Goal: Transaction & Acquisition: Purchase product/service

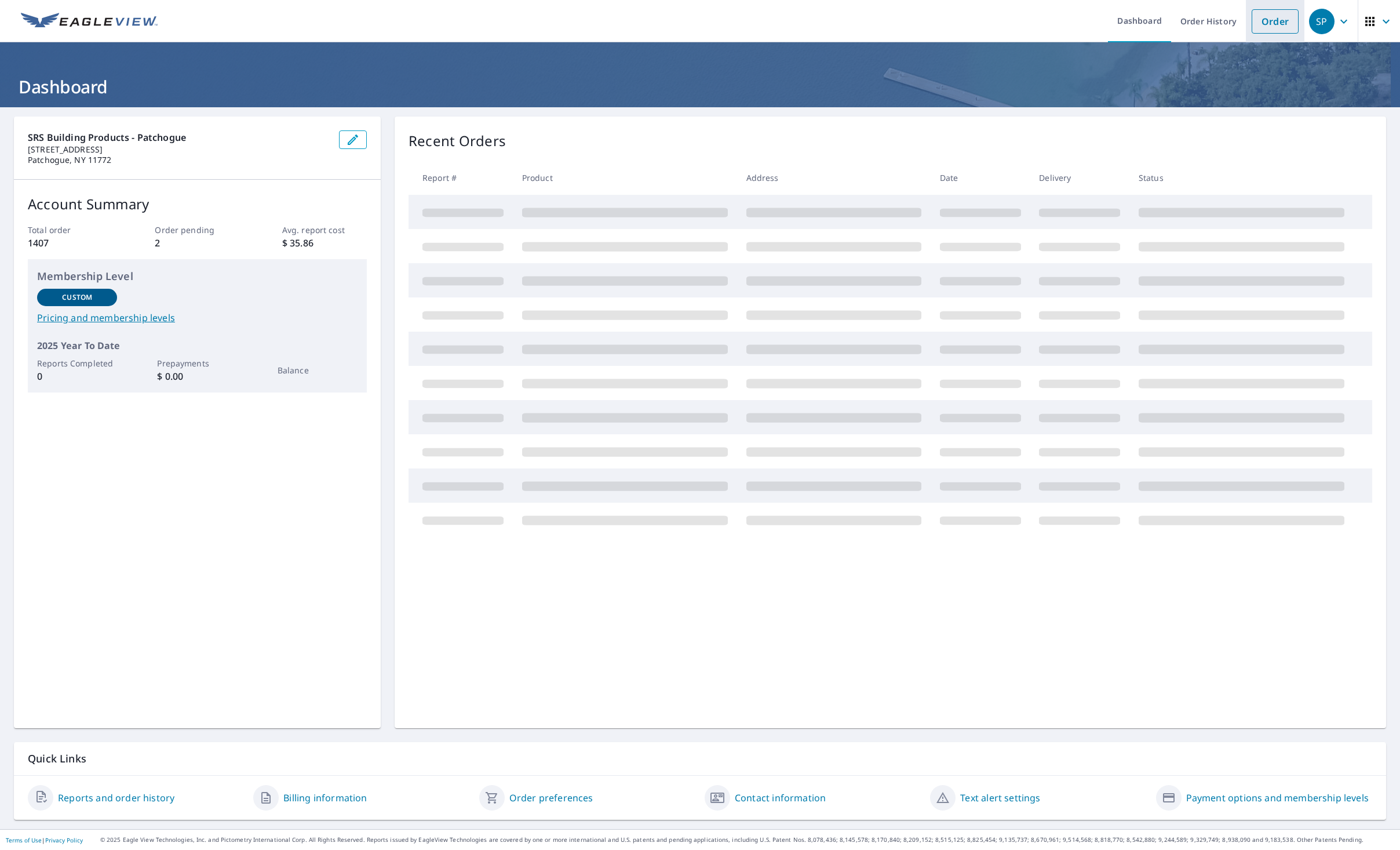
click at [1275, 23] on link "Order" at bounding box center [1275, 21] width 47 height 24
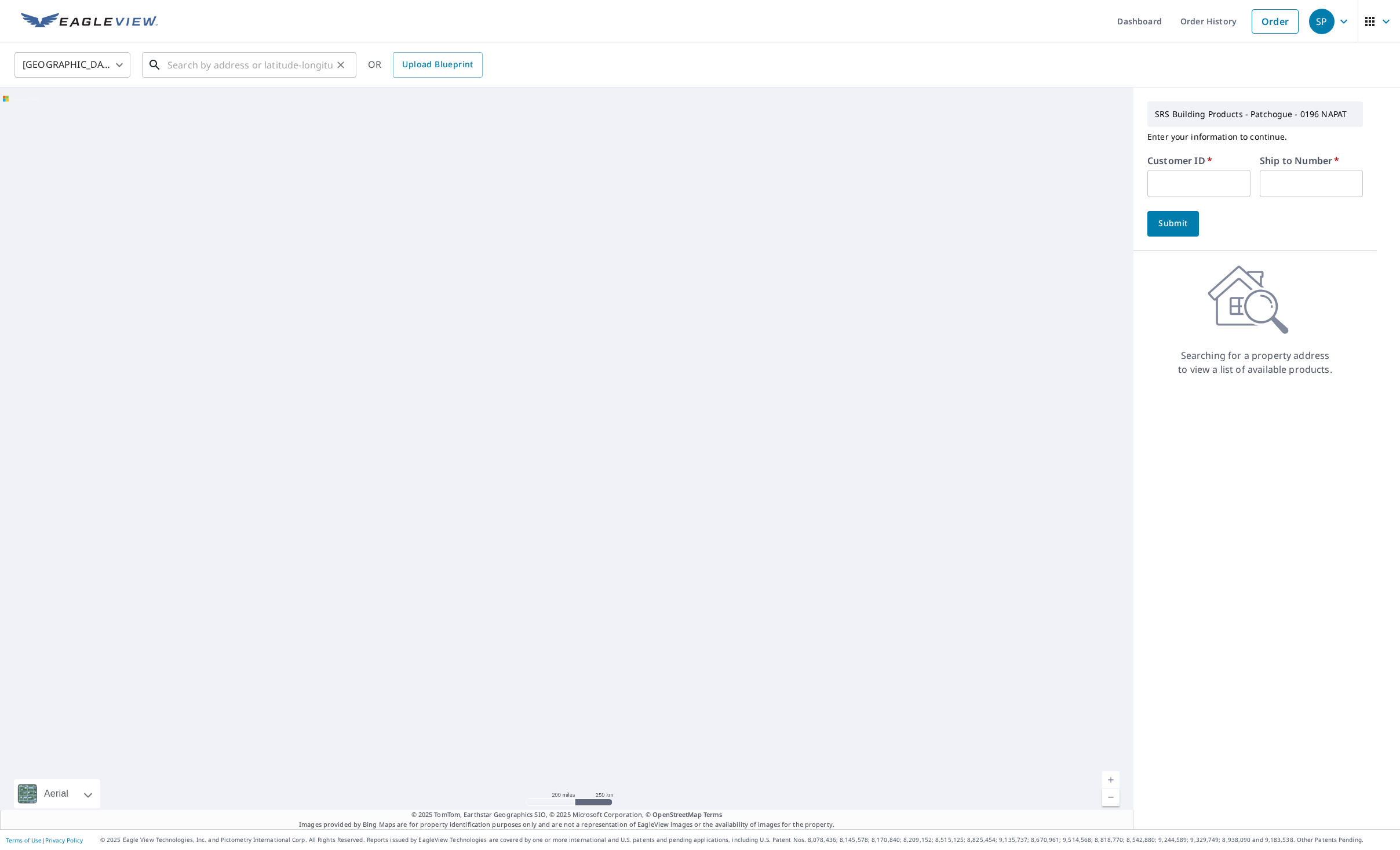
click at [306, 65] on input "text" at bounding box center [250, 65] width 165 height 32
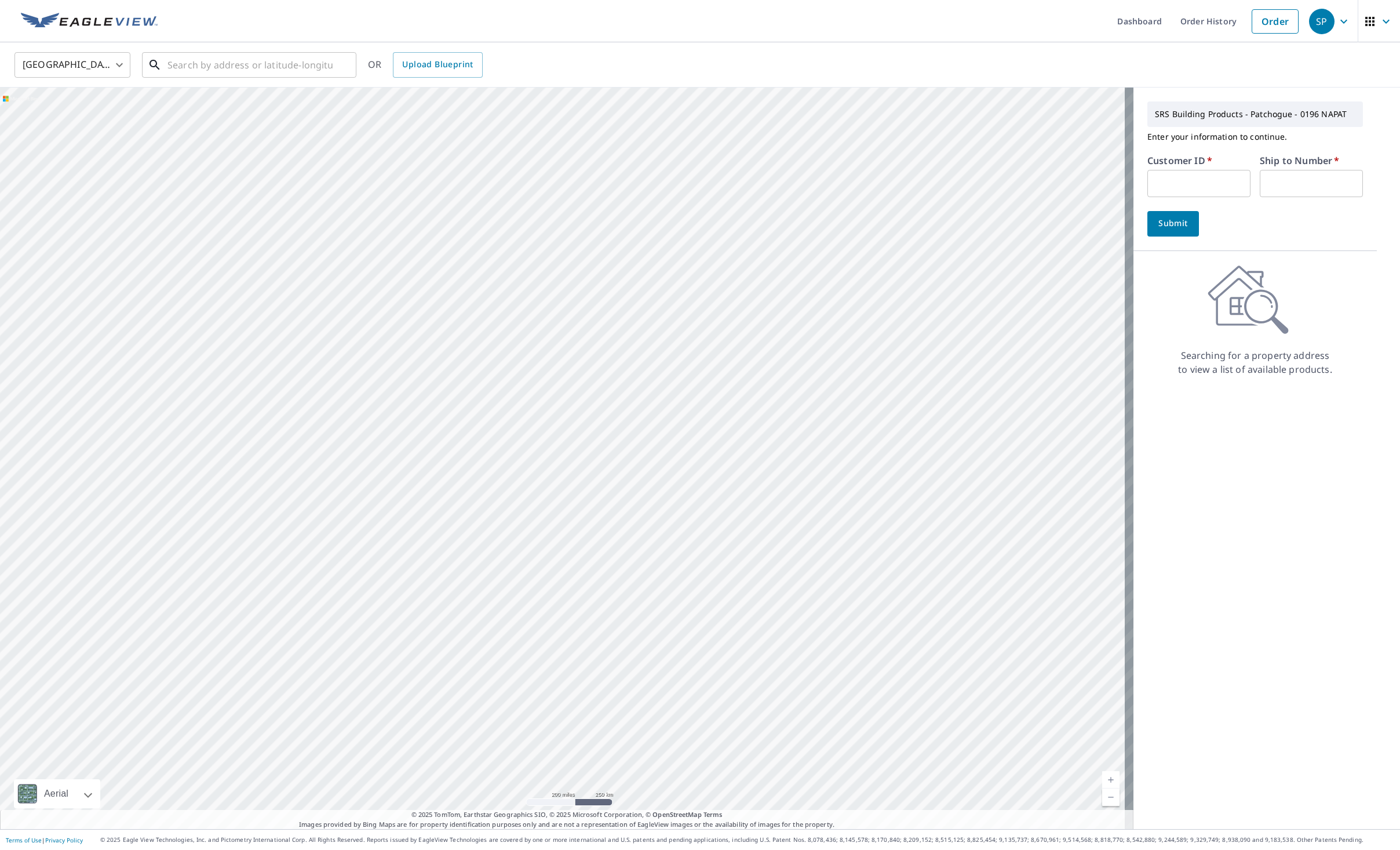
drag, startPoint x: 279, startPoint y: 48, endPoint x: 295, endPoint y: 47, distance: 16.0
click at [279, 49] on input "text" at bounding box center [250, 65] width 165 height 32
click at [318, 72] on input "14 E OAK" at bounding box center [250, 65] width 165 height 32
click at [281, 93] on span "[STREET_ADDRESS]" at bounding box center [256, 98] width 182 height 14
type input "[STREET_ADDRESS]"
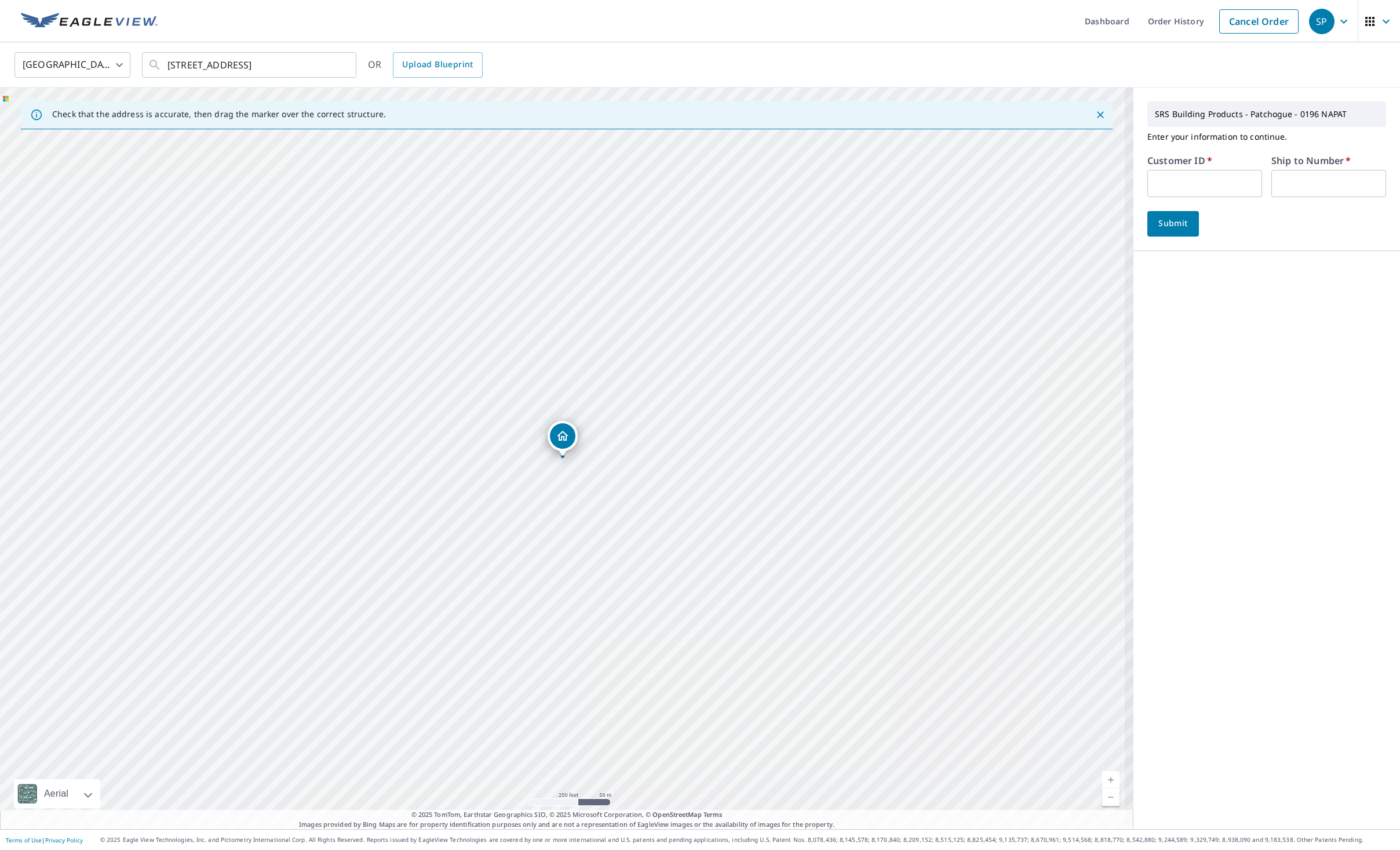
drag, startPoint x: 1171, startPoint y: 180, endPoint x: 1186, endPoint y: 173, distance: 16.6
click at [1171, 180] on input "text" at bounding box center [1205, 183] width 115 height 27
type input "KAL196"
click at [1312, 178] on input "text" at bounding box center [1329, 183] width 115 height 27
type input "1"
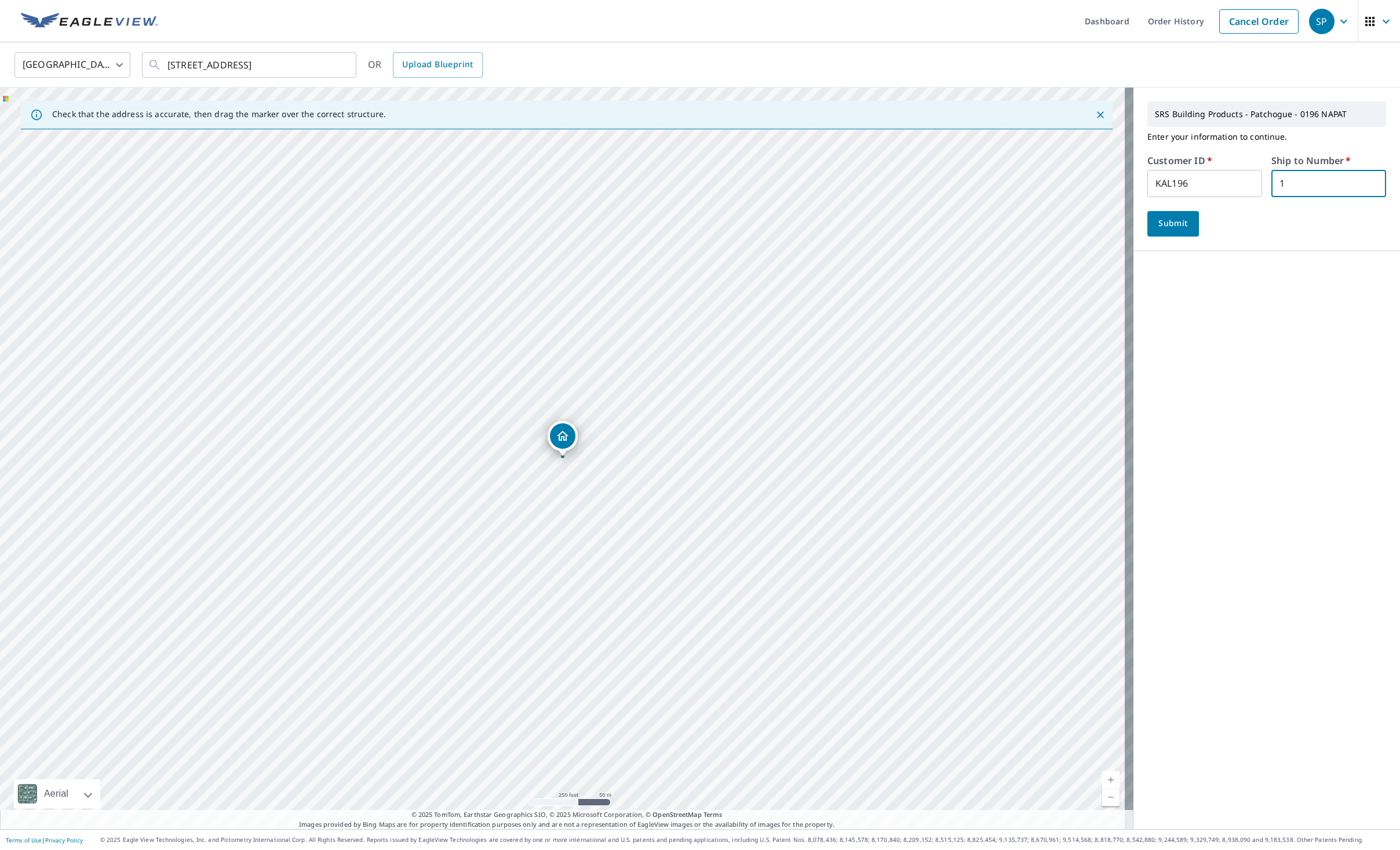
click at [1157, 223] on span "Submit" at bounding box center [1173, 222] width 33 height 14
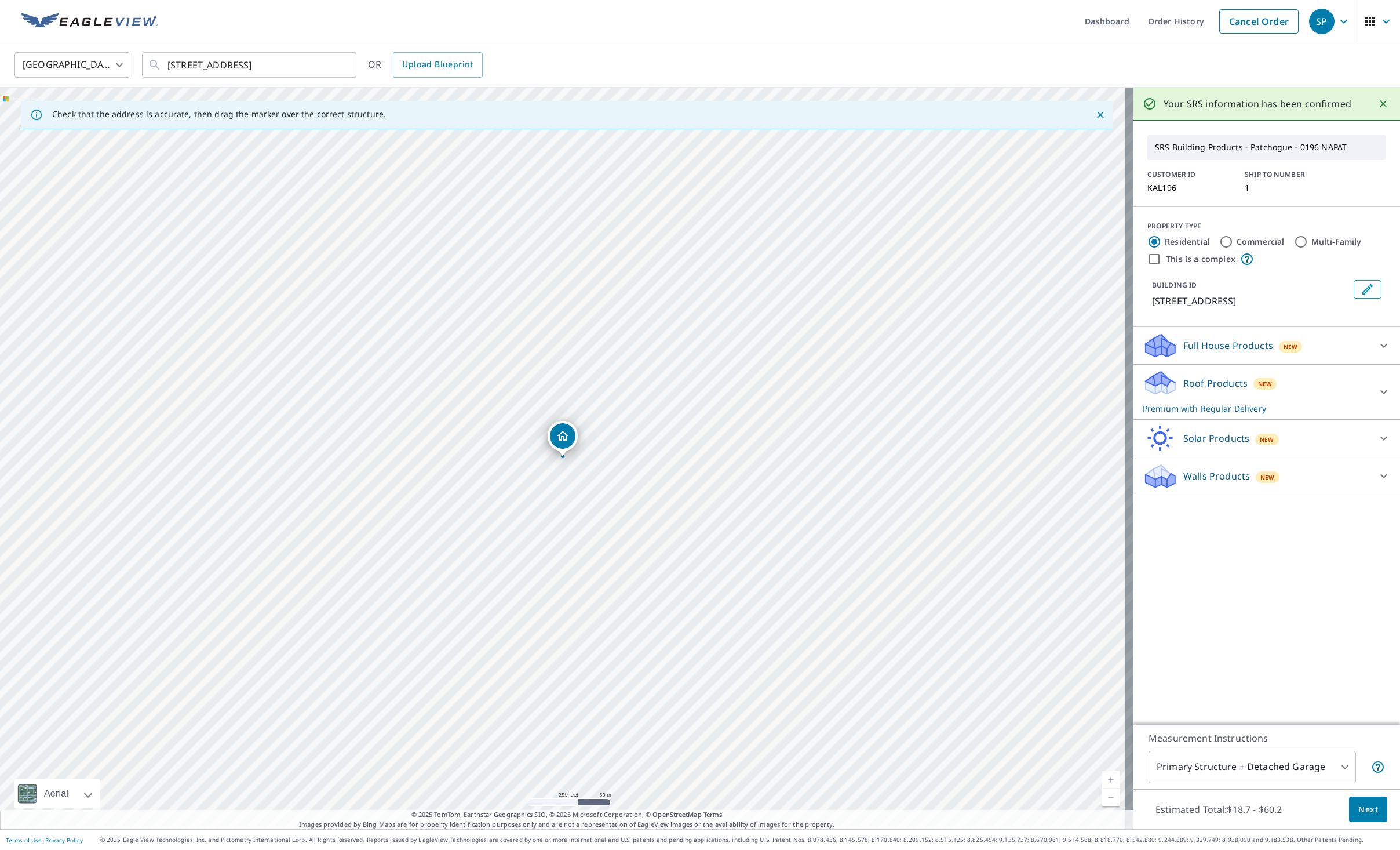
click at [1192, 382] on p "Roof Products" at bounding box center [1216, 383] width 65 height 14
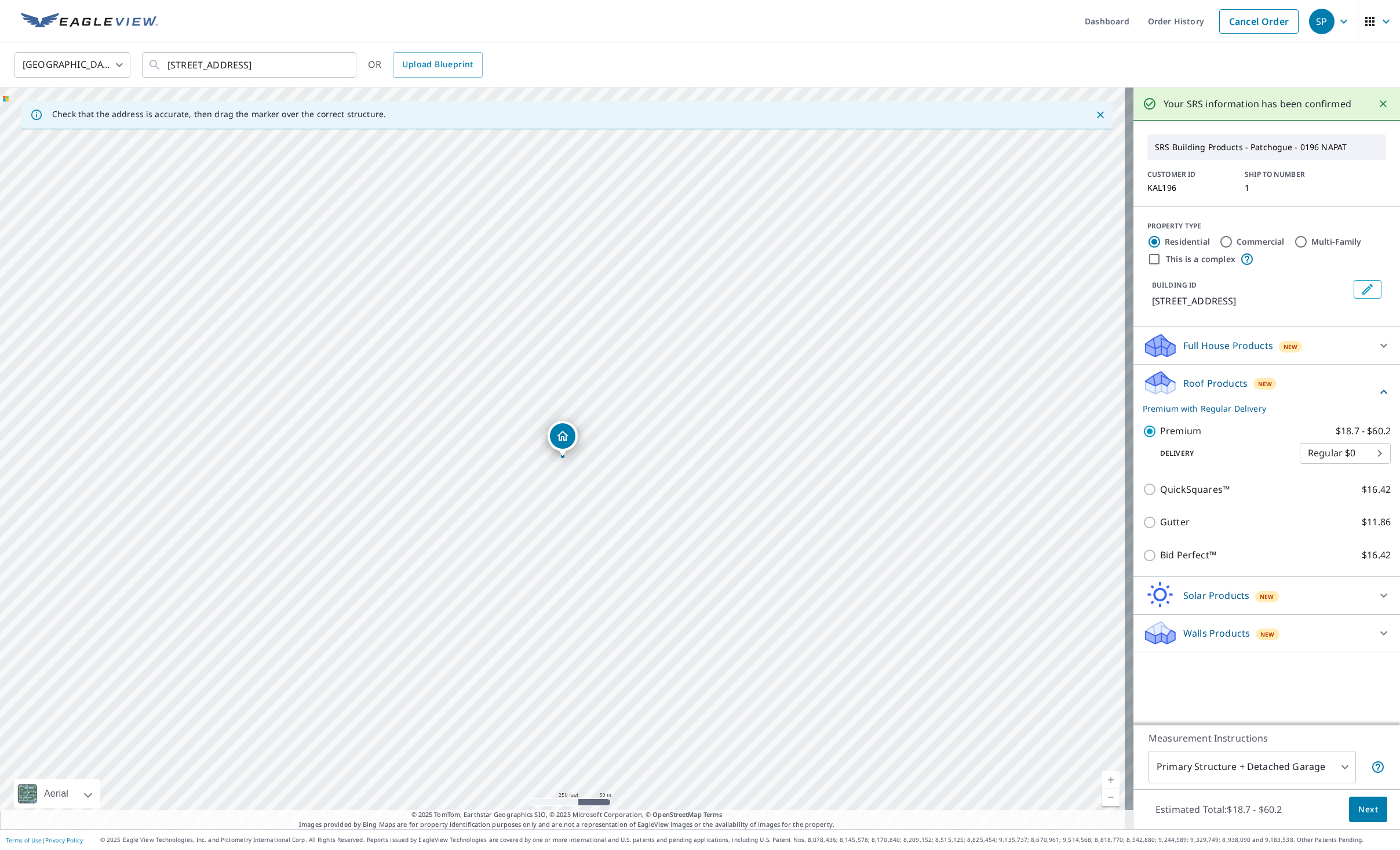
drag, startPoint x: 227, startPoint y: 26, endPoint x: 256, endPoint y: 37, distance: 31.0
click at [227, 26] on ul "Dashboard Order History Cancel Order" at bounding box center [734, 21] width 1140 height 42
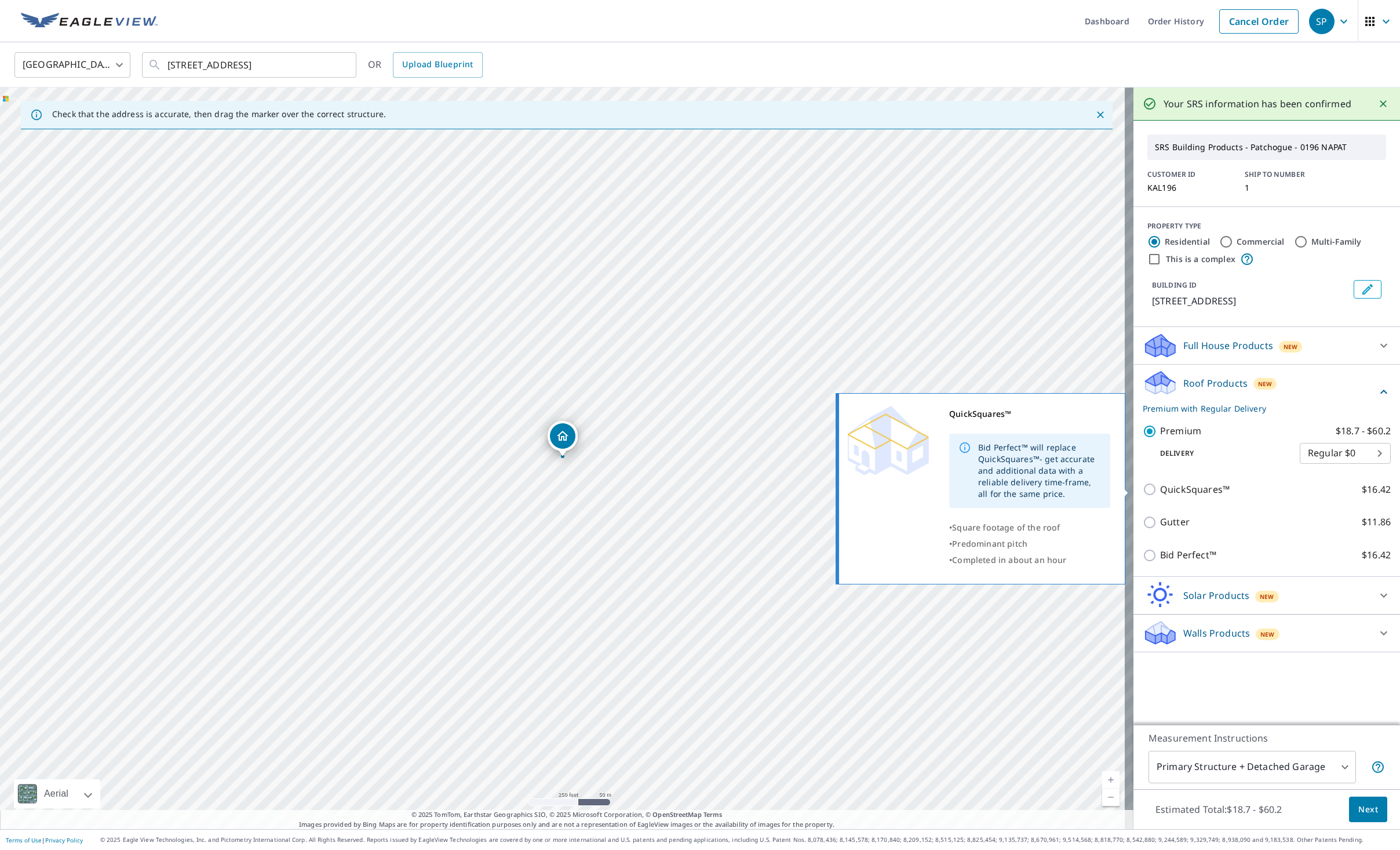
click at [1143, 488] on input "QuickSquares™ $16.42" at bounding box center [1151, 489] width 17 height 14
checkbox input "true"
checkbox input "false"
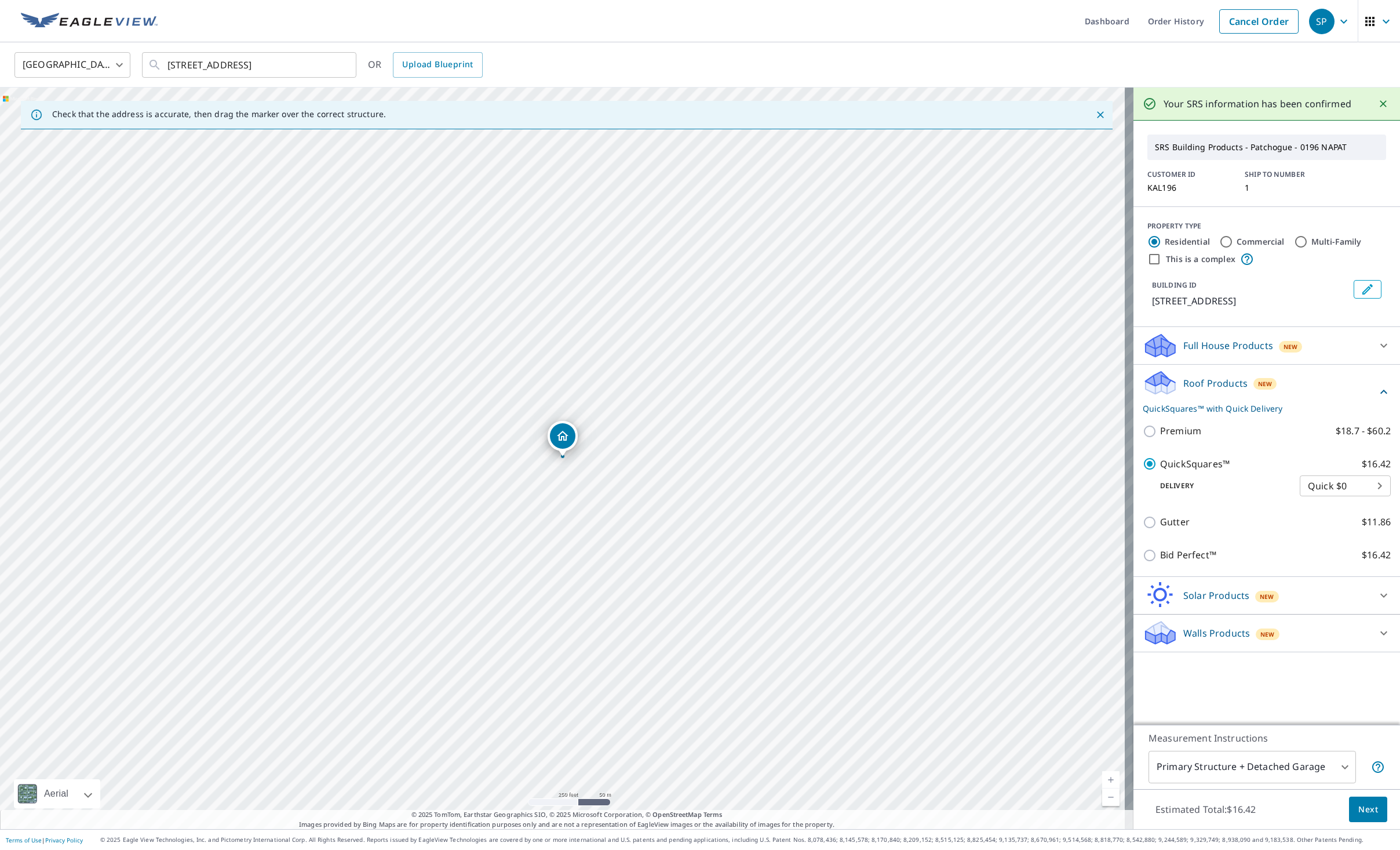
click at [1359, 804] on span "Next" at bounding box center [1368, 808] width 20 height 14
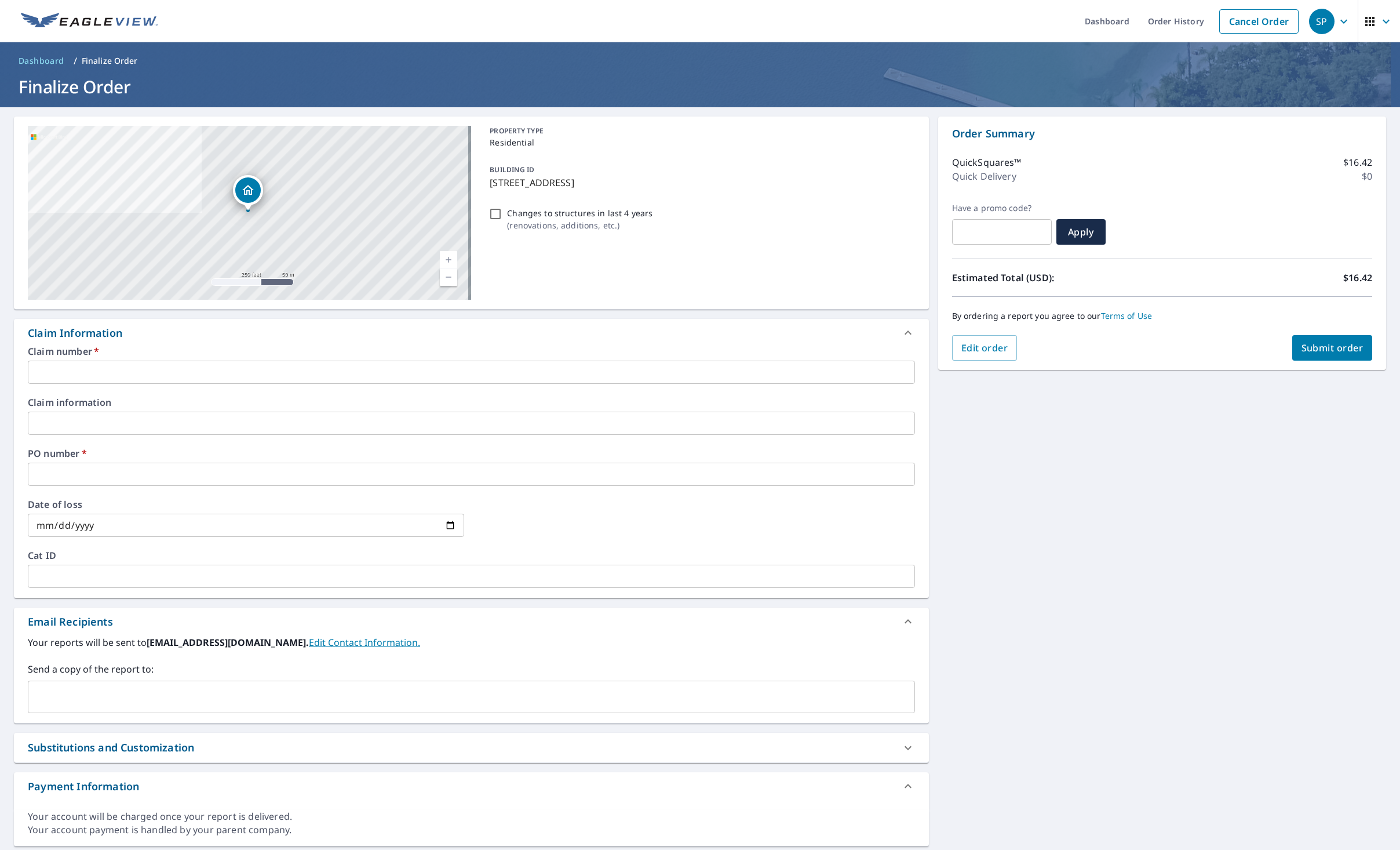
click at [754, 194] on div "PROPERTY TYPE Residential BUILDING ID [STREET_ADDRESS] Changes to structures in…" at bounding box center [700, 212] width 429 height 173
drag, startPoint x: 698, startPoint y: 185, endPoint x: 485, endPoint y: 187, distance: 213.0
click at [485, 187] on div "BUILDING ID [STREET_ADDRESS]" at bounding box center [700, 176] width 429 height 37
checkbox input "true"
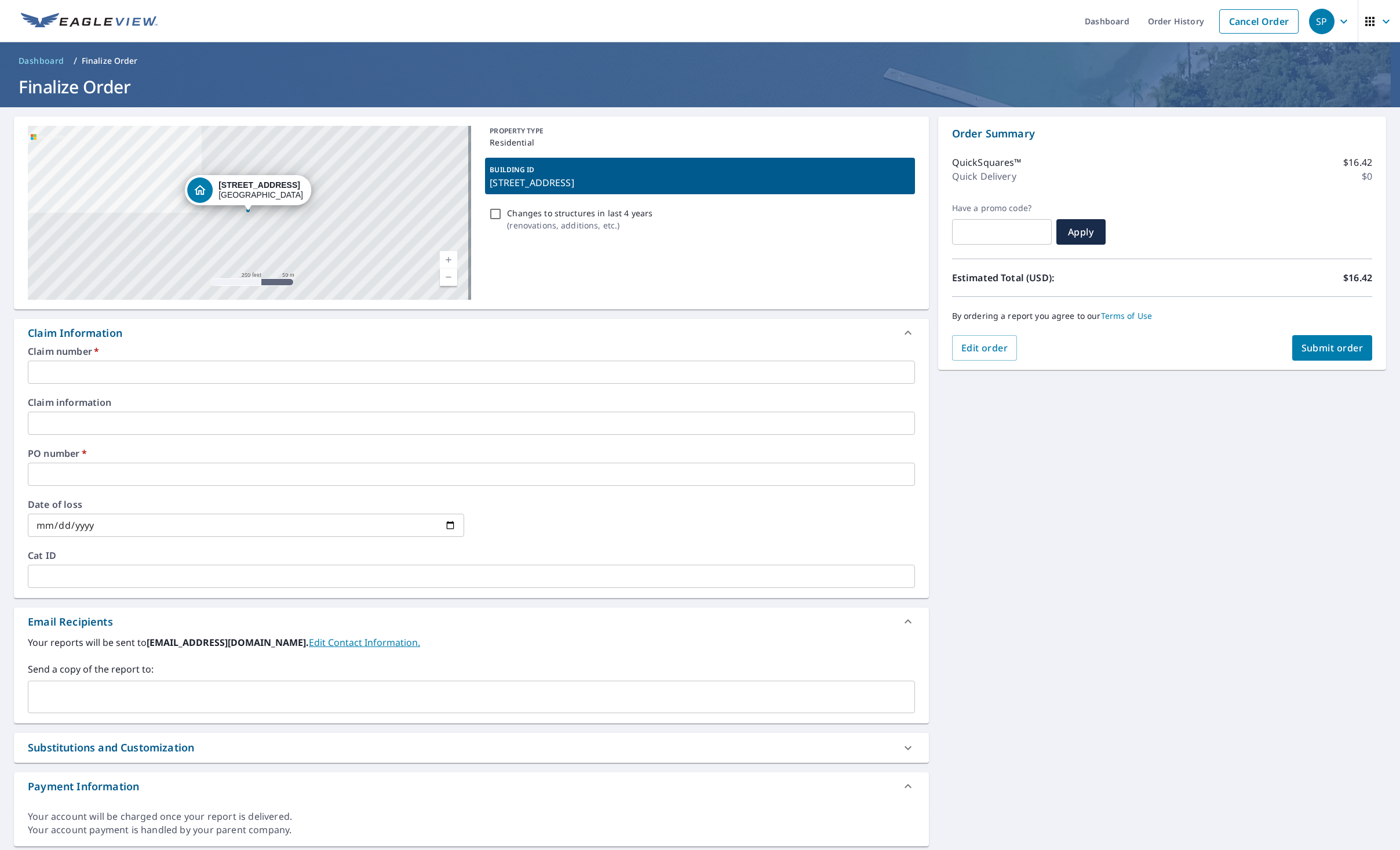
click at [329, 368] on input "text" at bounding box center [471, 372] width 887 height 23
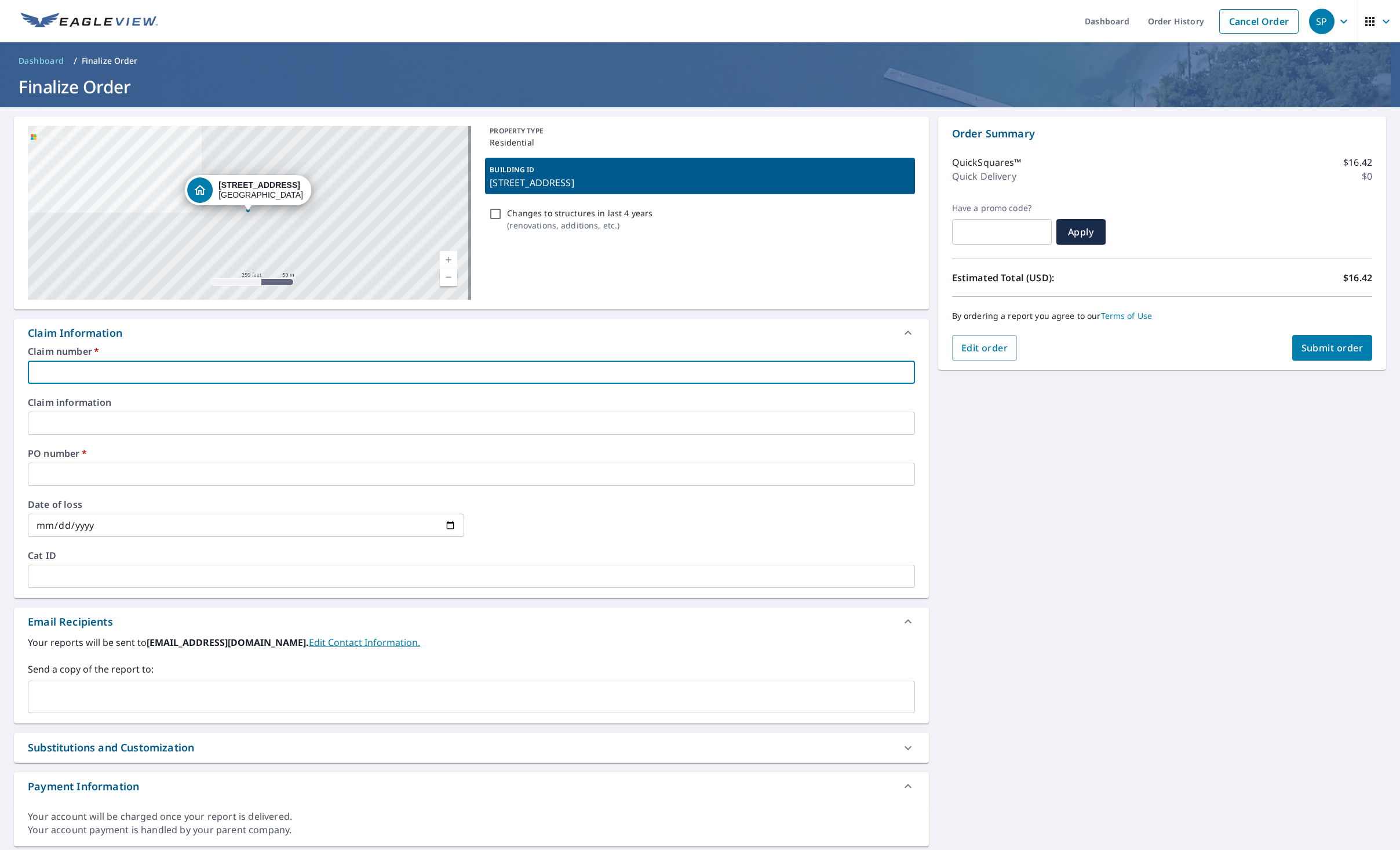
type input "v"
checkbox input "true"
type input "vc"
checkbox input "true"
click at [110, 375] on input "vc" at bounding box center [471, 372] width 887 height 23
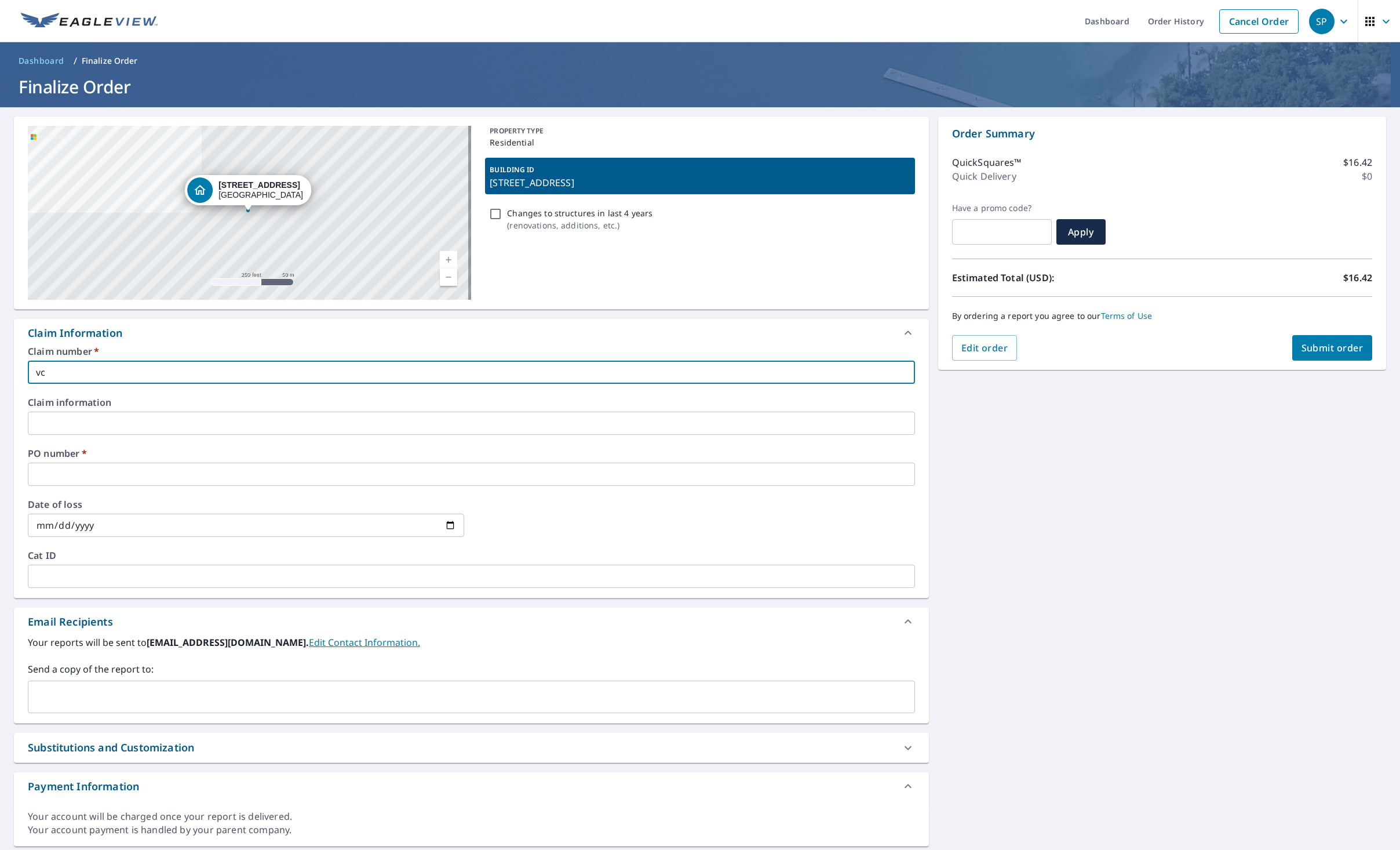
drag, startPoint x: 86, startPoint y: 383, endPoint x: -64, endPoint y: 370, distance: 150.6
click at [0, 370] on html "SP SP Dashboard Order History Cancel Order SP Dashboard / Finalize Order Finali…" at bounding box center [700, 425] width 1400 height 850
type input "vc"
click at [789, 227] on div "Changes to structures in last 4 years ( renovations, additions, etc. )" at bounding box center [700, 219] width 429 height 32
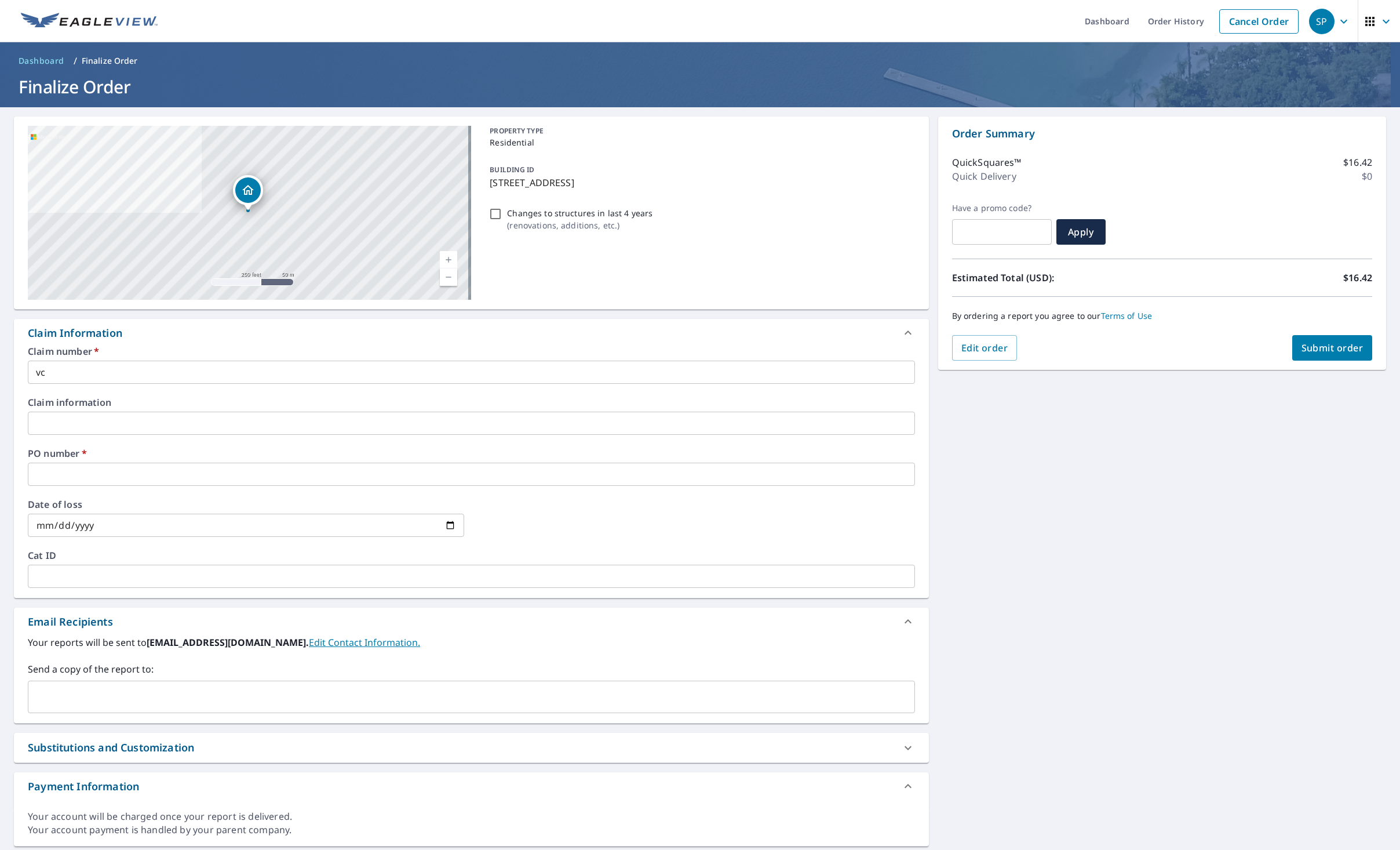
drag, startPoint x: 656, startPoint y: 180, endPoint x: 489, endPoint y: 188, distance: 167.2
click at [490, 188] on p "[STREET_ADDRESS]" at bounding box center [700, 183] width 420 height 14
checkbox input "true"
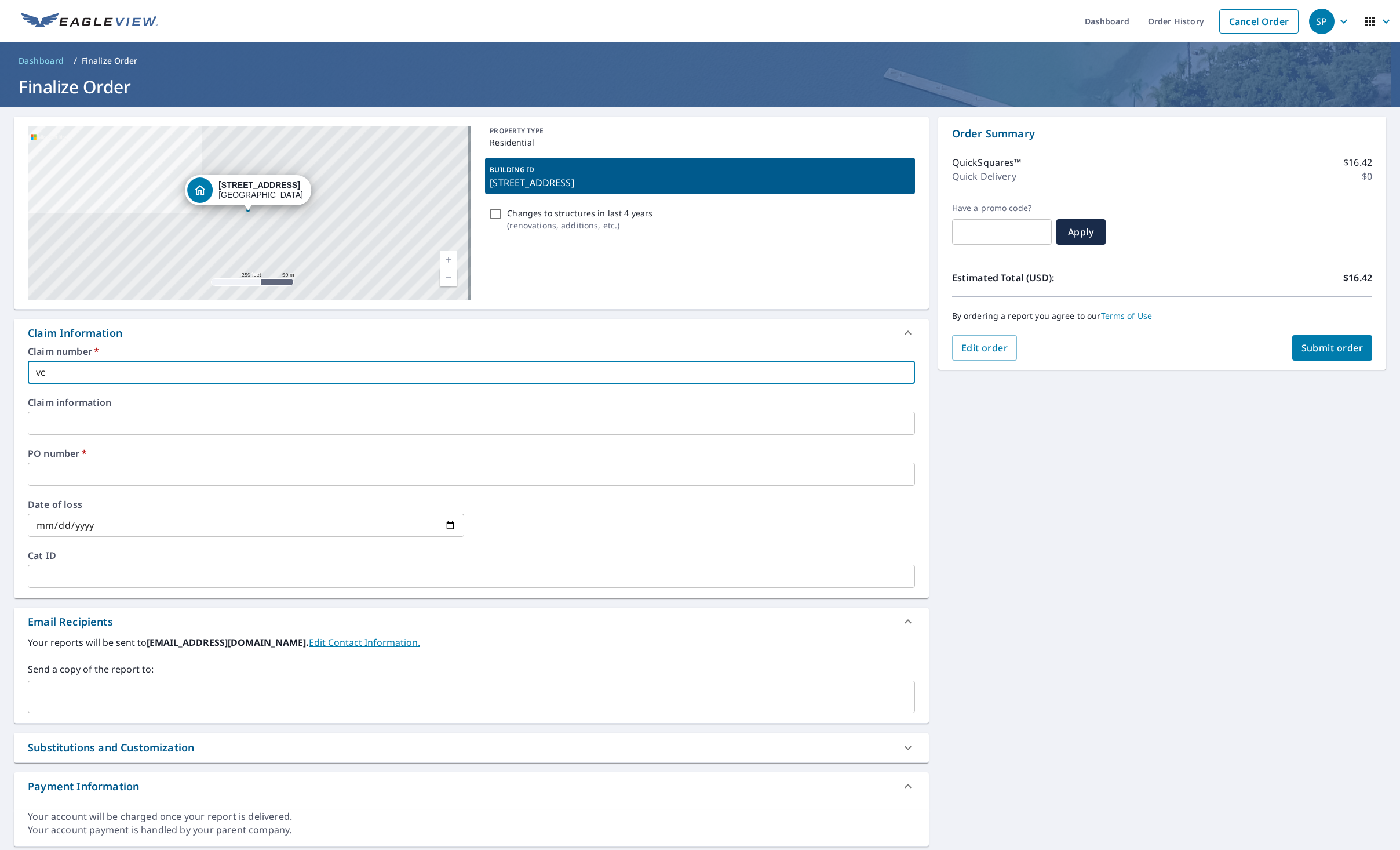
click at [121, 379] on input "vc" at bounding box center [471, 372] width 887 height 23
drag, startPoint x: 103, startPoint y: 372, endPoint x: -5, endPoint y: 373, distance: 108.0
click at [0, 373] on html "SP SP Dashboard Order History Cancel Order SP Dashboard / Finalize Order Finali…" at bounding box center [700, 425] width 1400 height 850
type input "v"
checkbox input "true"
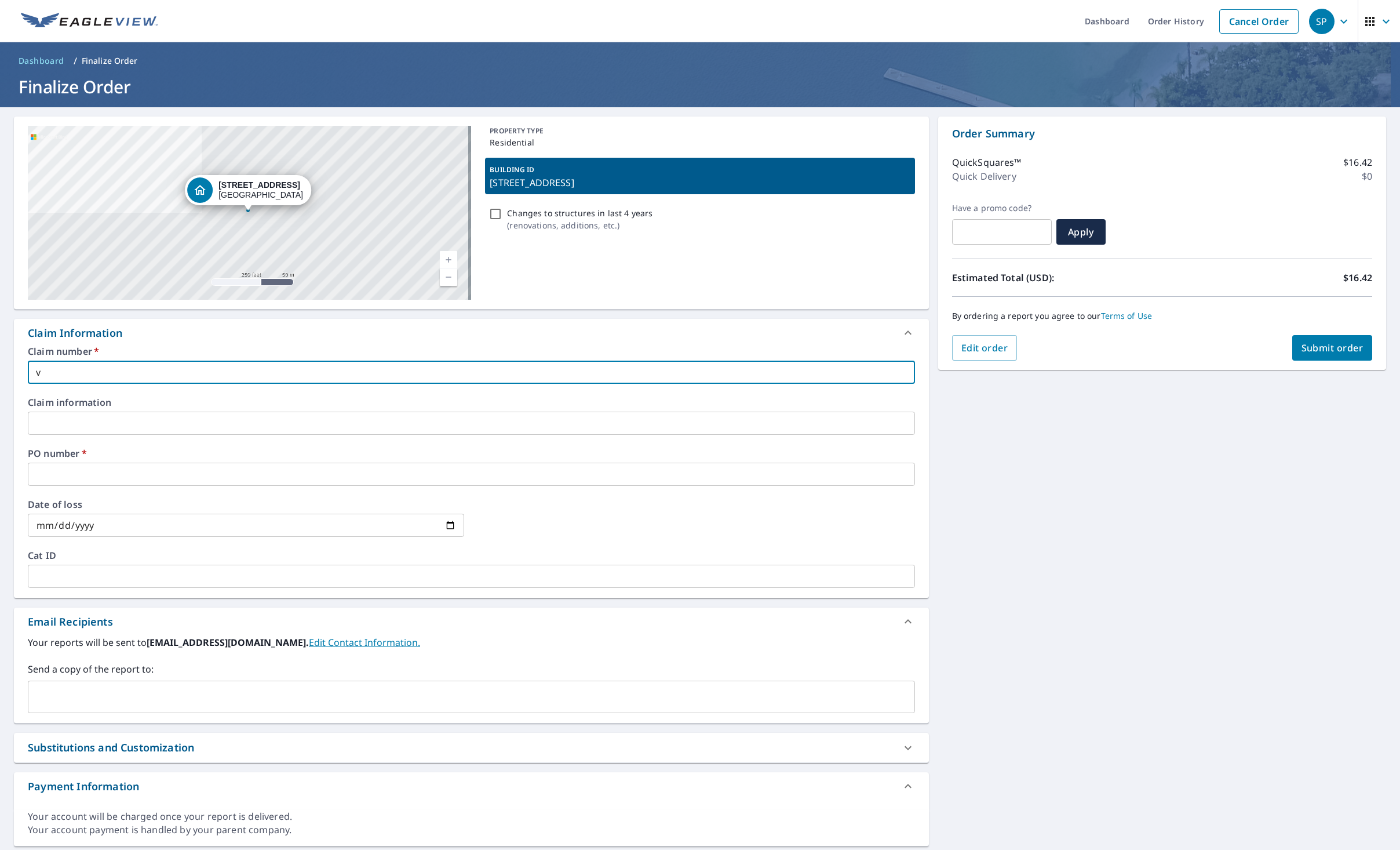
click at [169, 378] on input "v" at bounding box center [471, 372] width 887 height 23
type input "v"
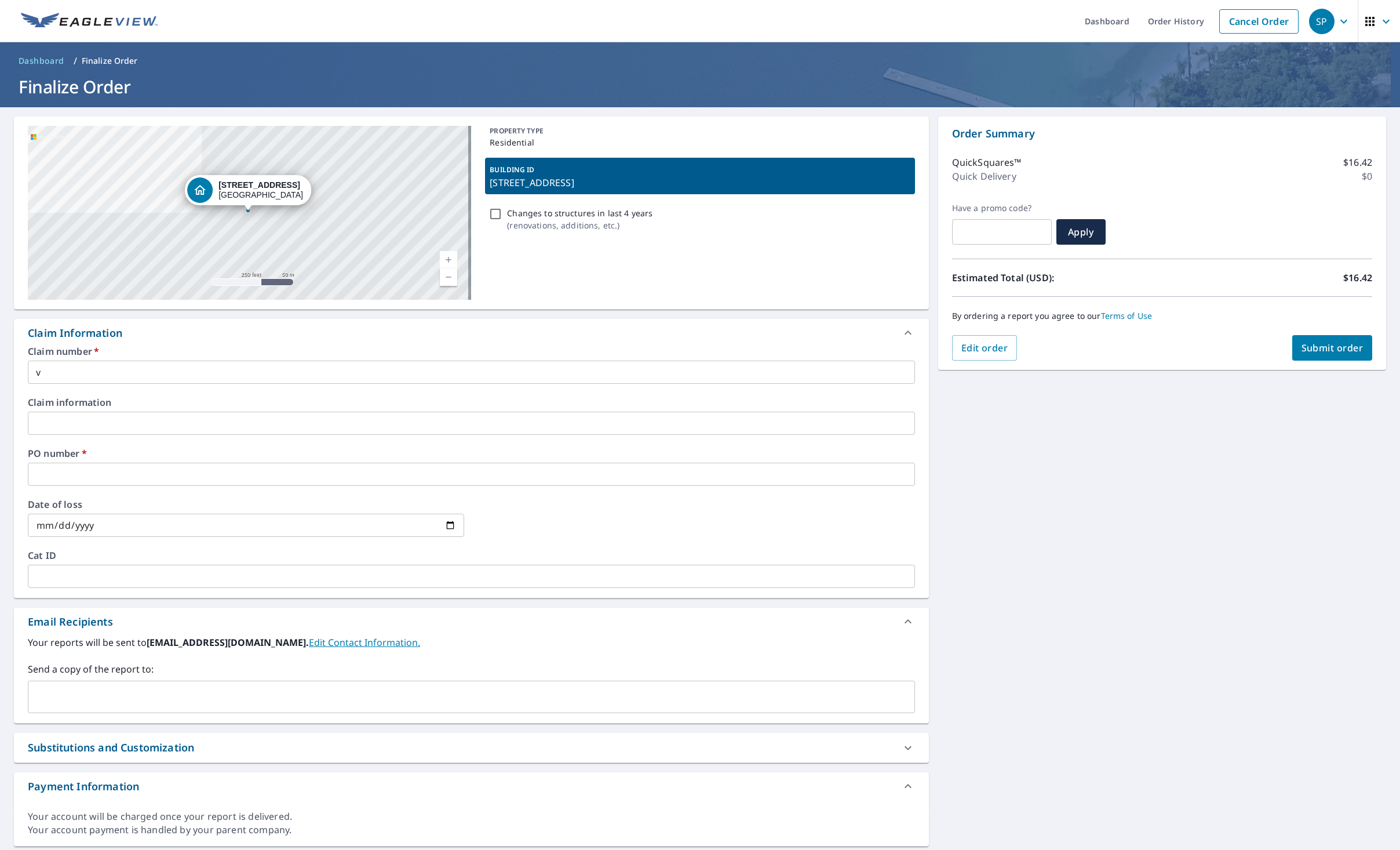
drag, startPoint x: 554, startPoint y: 188, endPoint x: 800, endPoint y: 274, distance: 260.6
click at [797, 274] on div "PROPERTY TYPE Residential BUILDING ID [STREET_ADDRESS] Changes to structures in…" at bounding box center [700, 212] width 429 height 173
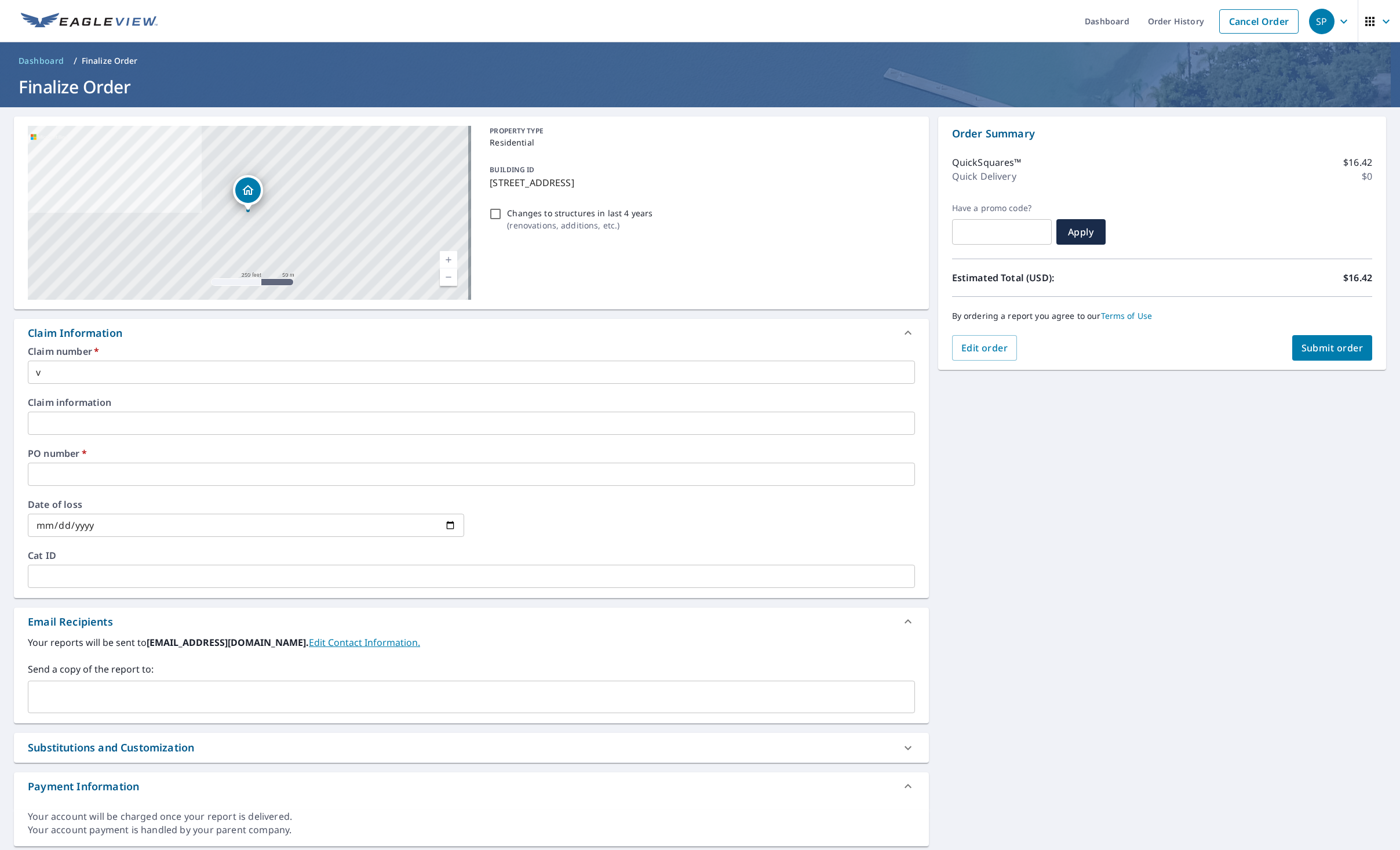
drag, startPoint x: 487, startPoint y: 182, endPoint x: 656, endPoint y: 193, distance: 169.4
click at [656, 193] on div "BUILDING ID [STREET_ADDRESS]" at bounding box center [700, 176] width 429 height 37
checkbox input "true"
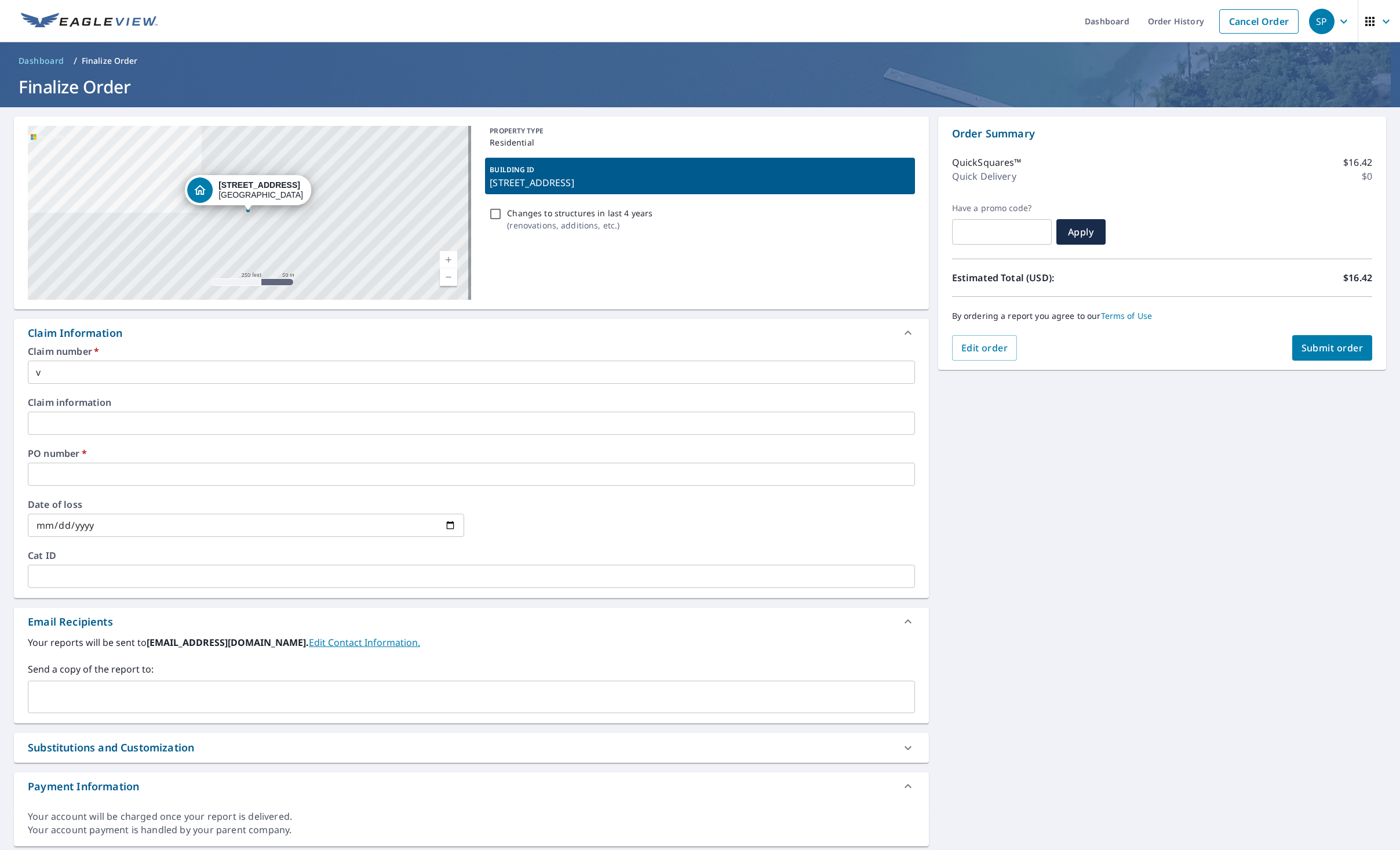
copy p "[STREET_ADDRESS]"
click at [62, 368] on input "v" at bounding box center [471, 372] width 887 height 23
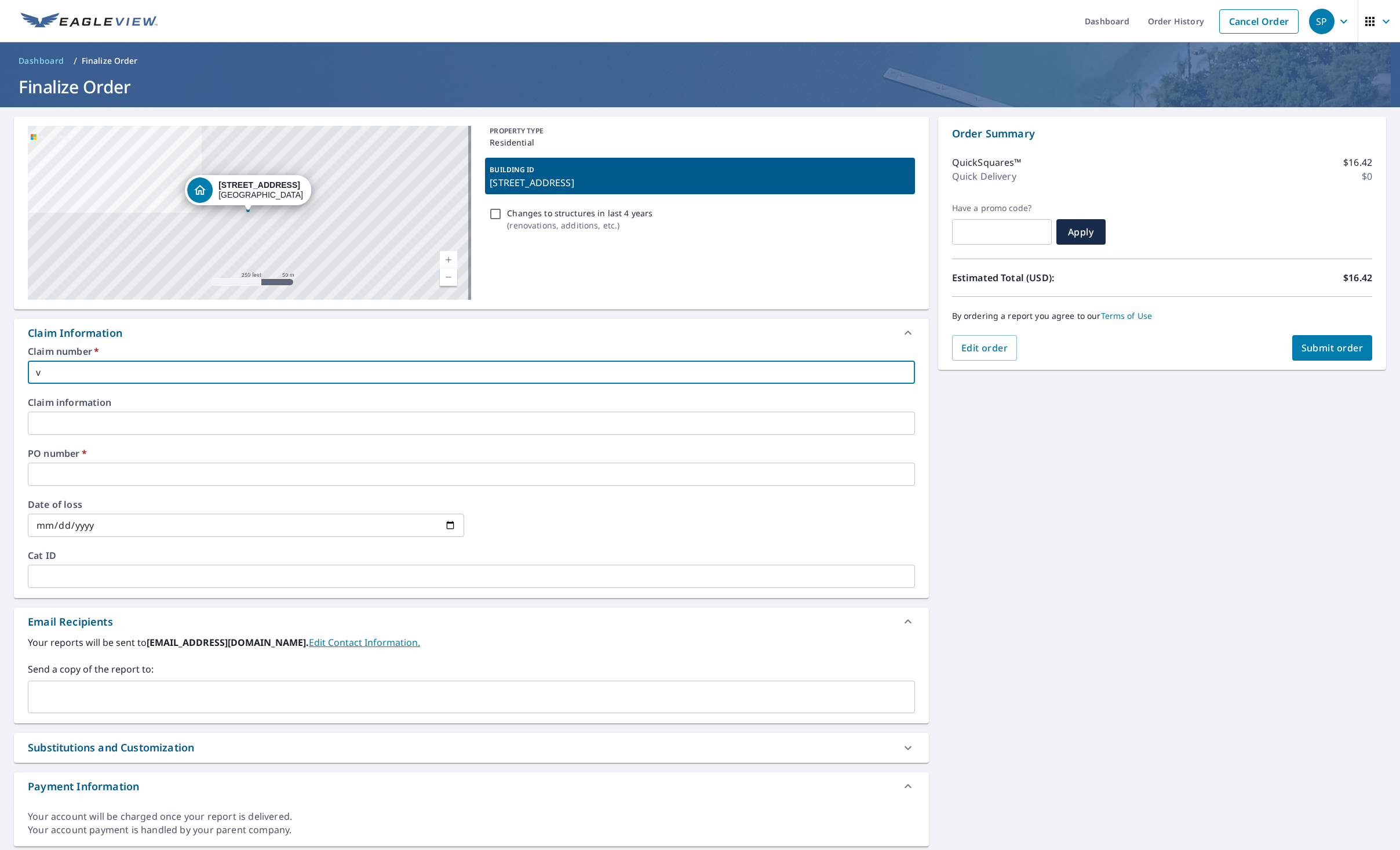
drag, startPoint x: 67, startPoint y: 374, endPoint x: -5, endPoint y: 376, distance: 72.0
click at [0, 376] on html "SP SP Dashboard Order History Cancel Order SP Dashboard / Finalize Order Finali…" at bounding box center [700, 425] width 1400 height 850
paste input "[STREET_ADDRESS]"
type input "[STREET_ADDRESS]"
checkbox input "true"
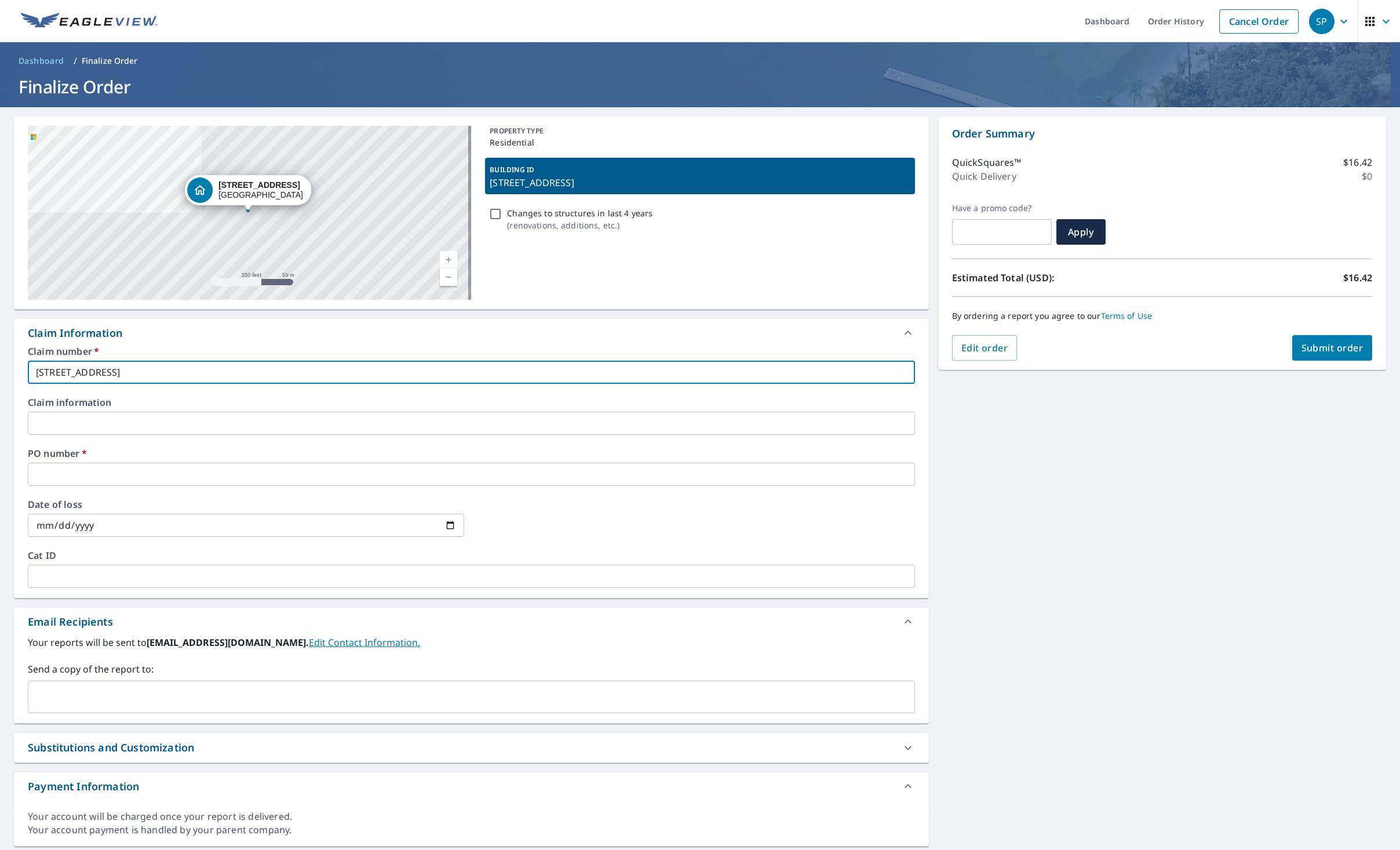
type input "[STREET_ADDRESS]"
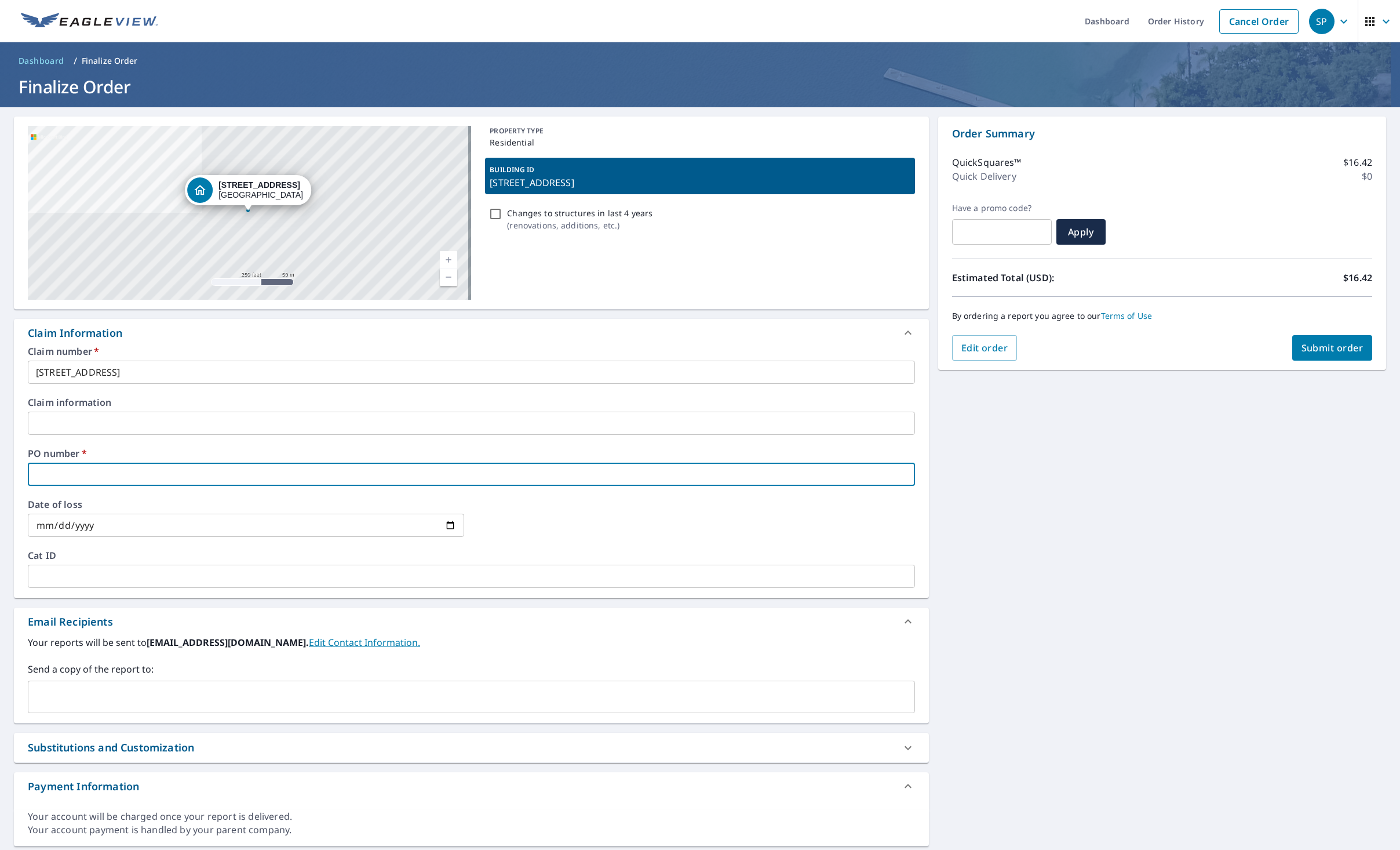
click at [49, 475] on input "text" at bounding box center [471, 474] width 887 height 23
paste input "[STREET_ADDRESS]"
type input "[STREET_ADDRESS]"
checkbox input "true"
click at [90, 685] on div "​" at bounding box center [471, 696] width 887 height 32
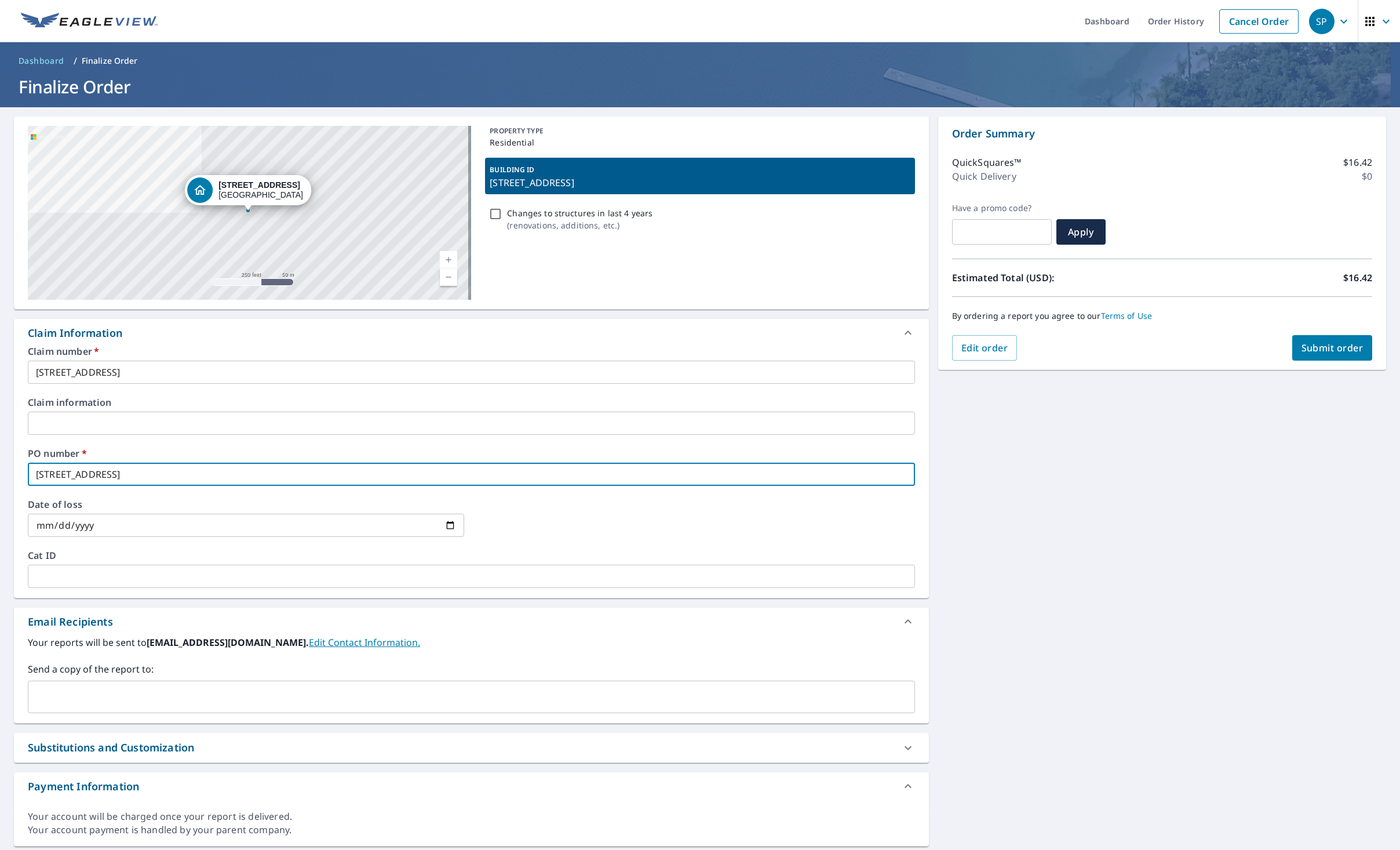
type input "[STREET_ADDRESS]"
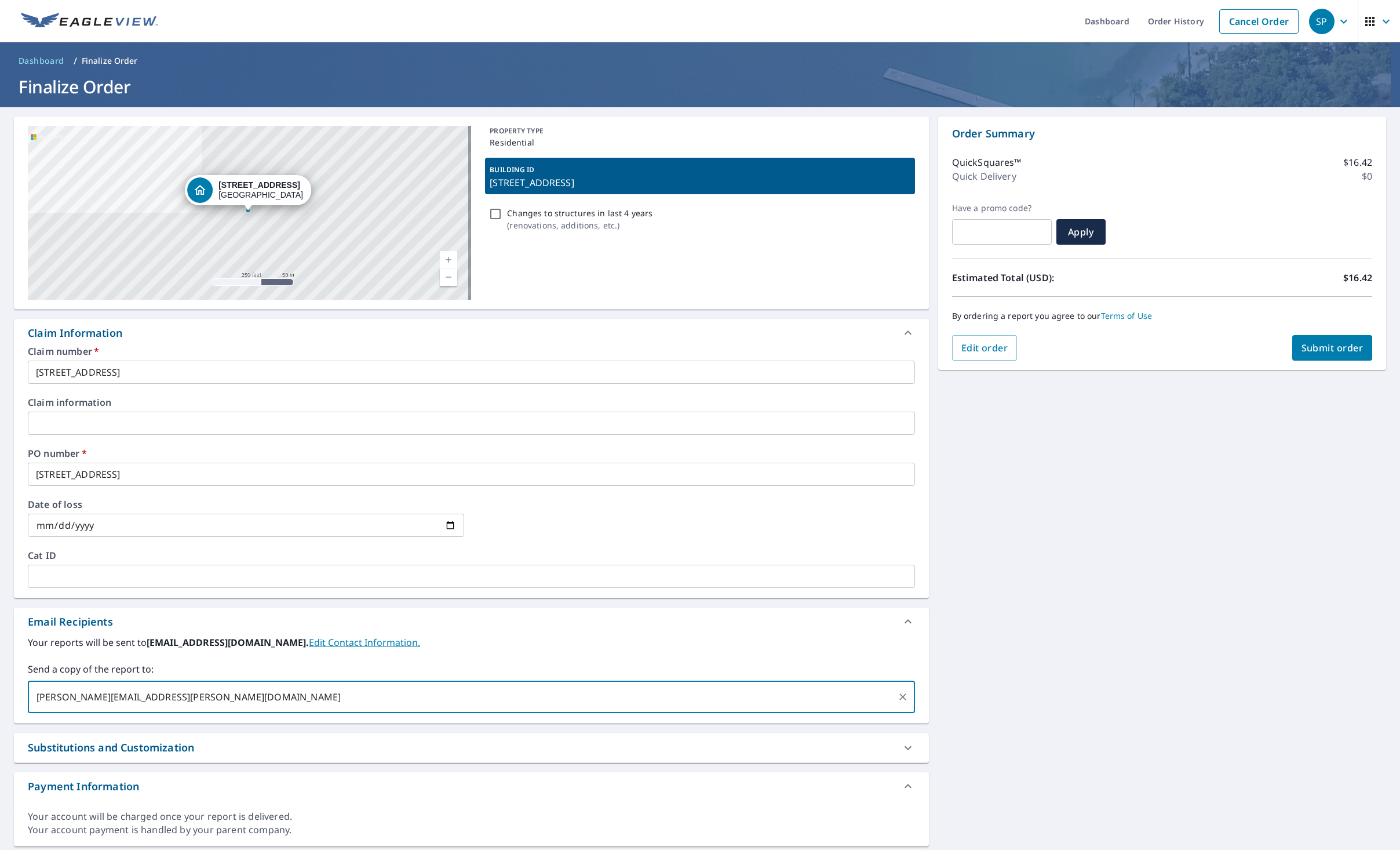
type input "[PERSON_NAME][EMAIL_ADDRESS][PERSON_NAME][DOMAIN_NAME]"
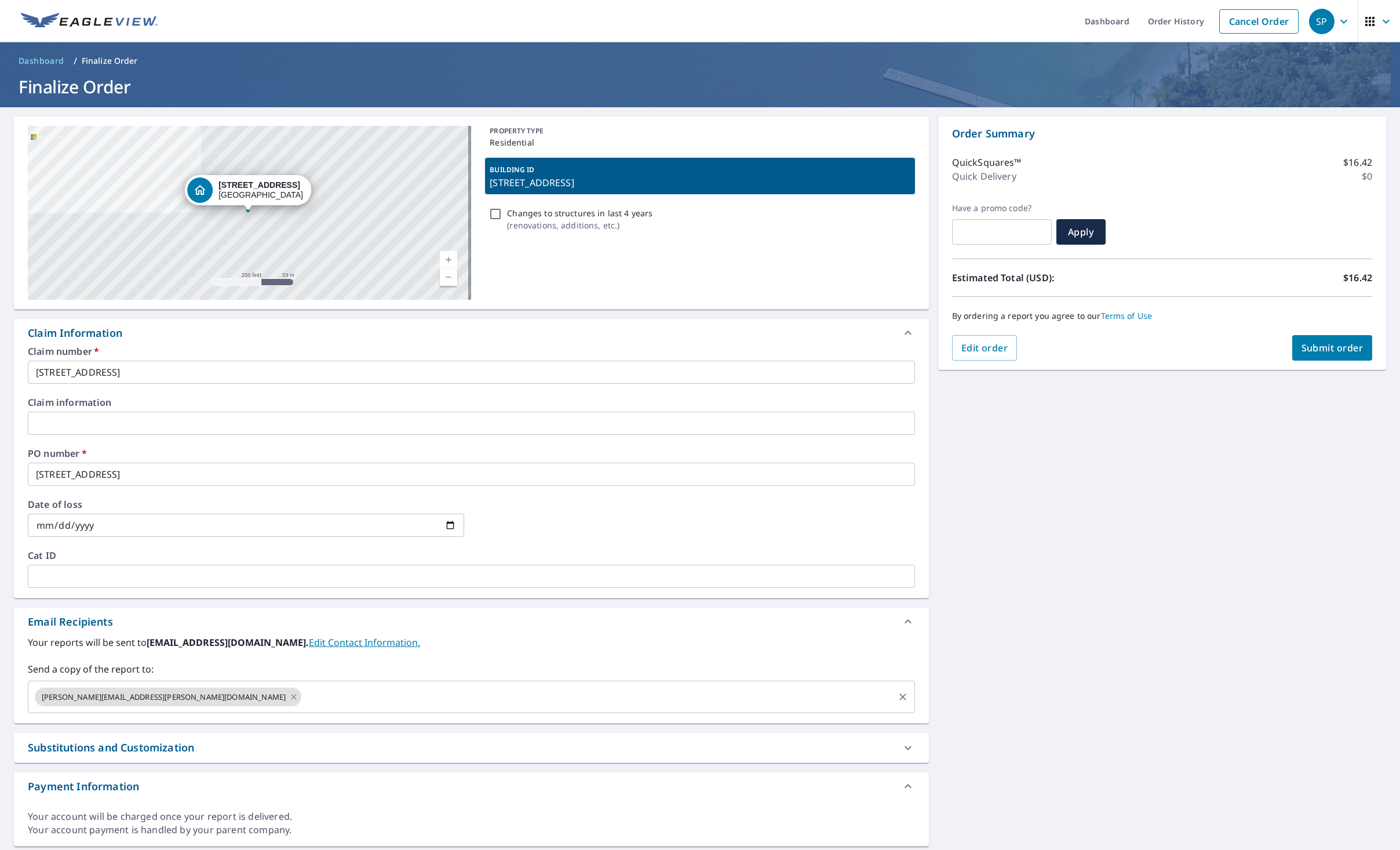
drag, startPoint x: 331, startPoint y: 708, endPoint x: 285, endPoint y: 707, distance: 46.0
click at [331, 708] on div "[PERSON_NAME][EMAIL_ADDRESS][PERSON_NAME][DOMAIN_NAME] ​" at bounding box center [471, 696] width 887 height 32
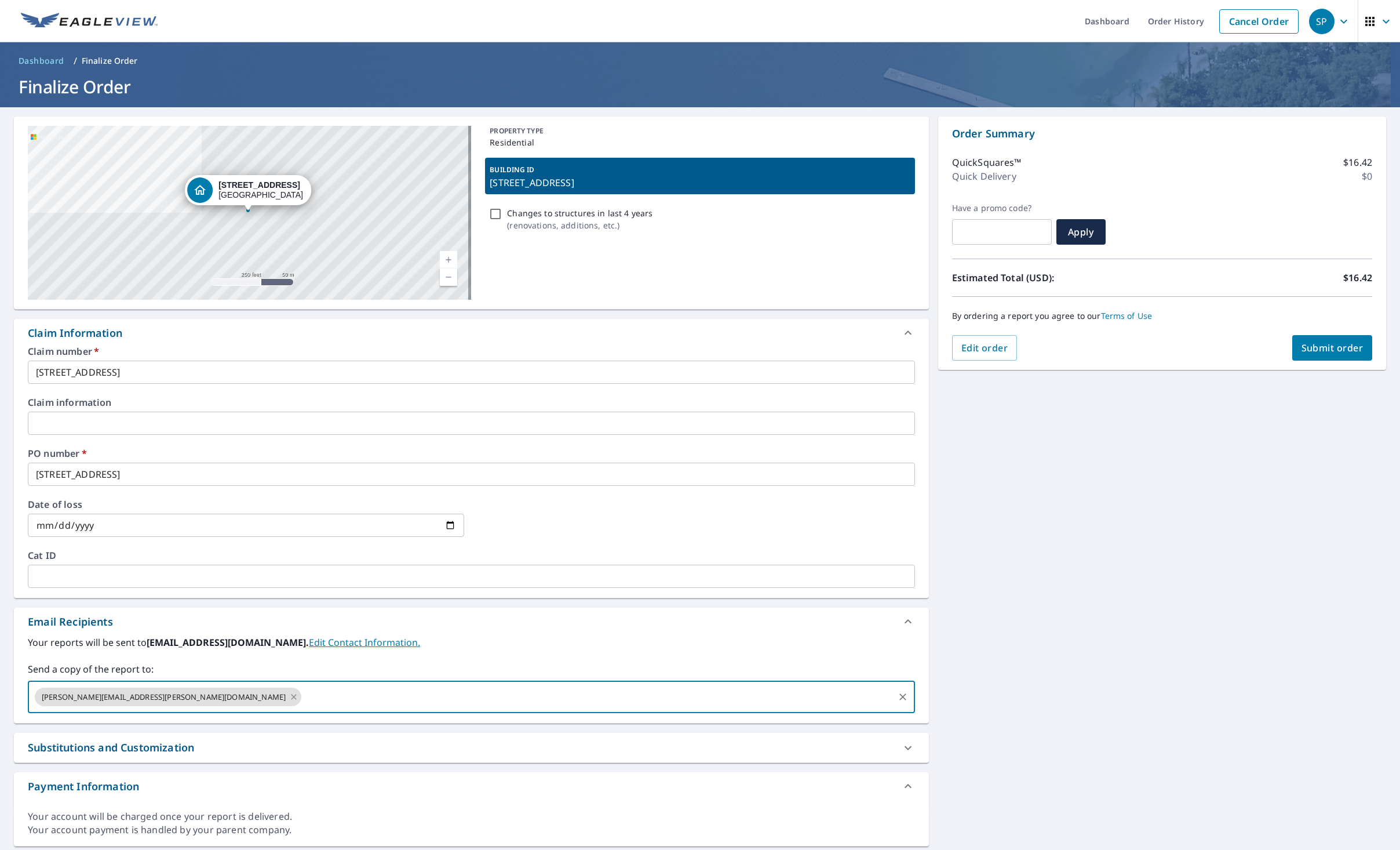
click at [289, 696] on icon at bounding box center [293, 696] width 9 height 12
checkbox input "true"
click at [252, 692] on input "text" at bounding box center [463, 696] width 860 height 22
paste input "[PERSON_NAME][EMAIL_ADDRESS][PERSON_NAME][DOMAIN_NAME]"
type input "[PERSON_NAME][EMAIL_ADDRESS][PERSON_NAME][DOMAIN_NAME]"
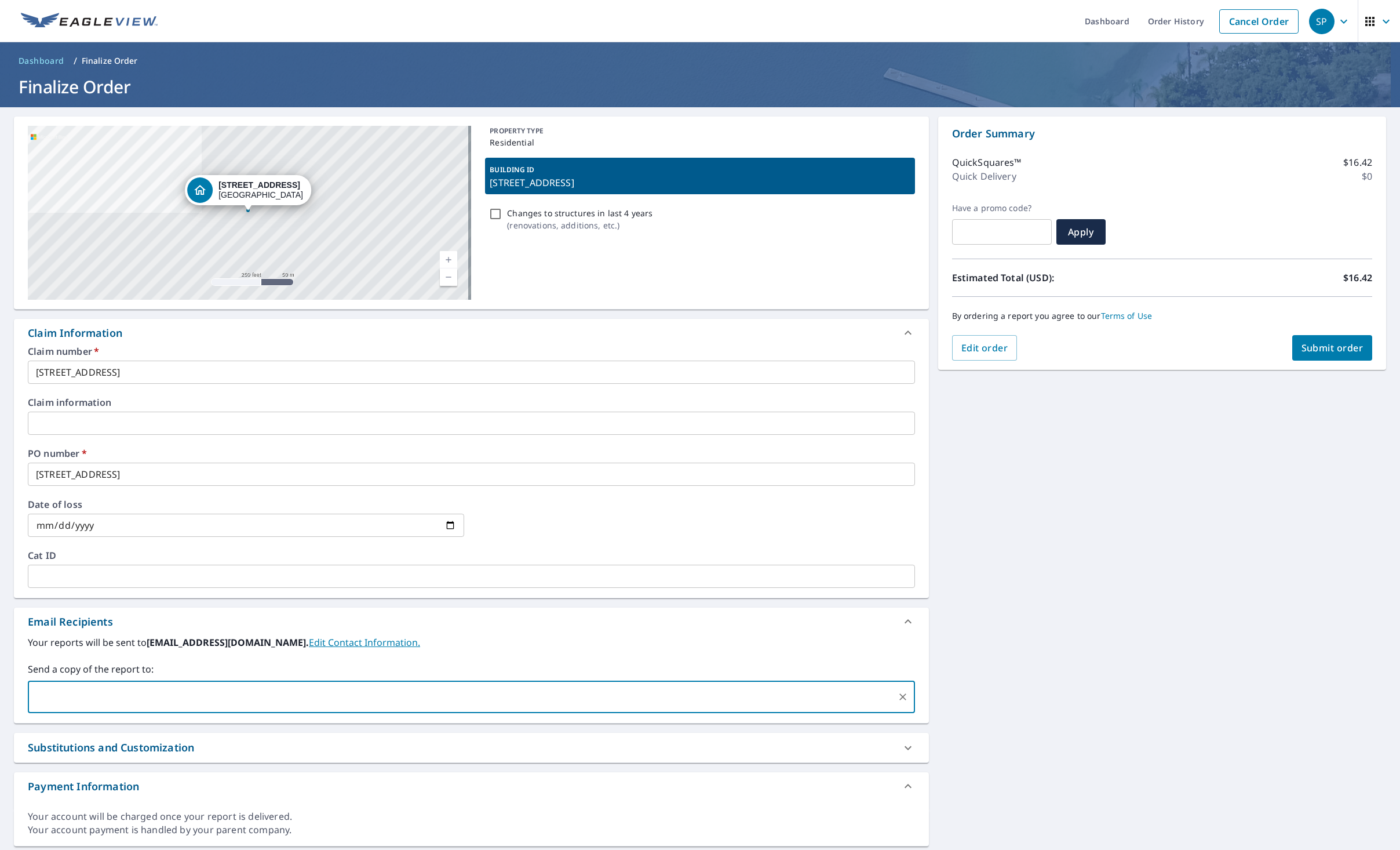
click at [1324, 348] on span "Submit order" at bounding box center [1332, 347] width 62 height 12
checkbox input "true"
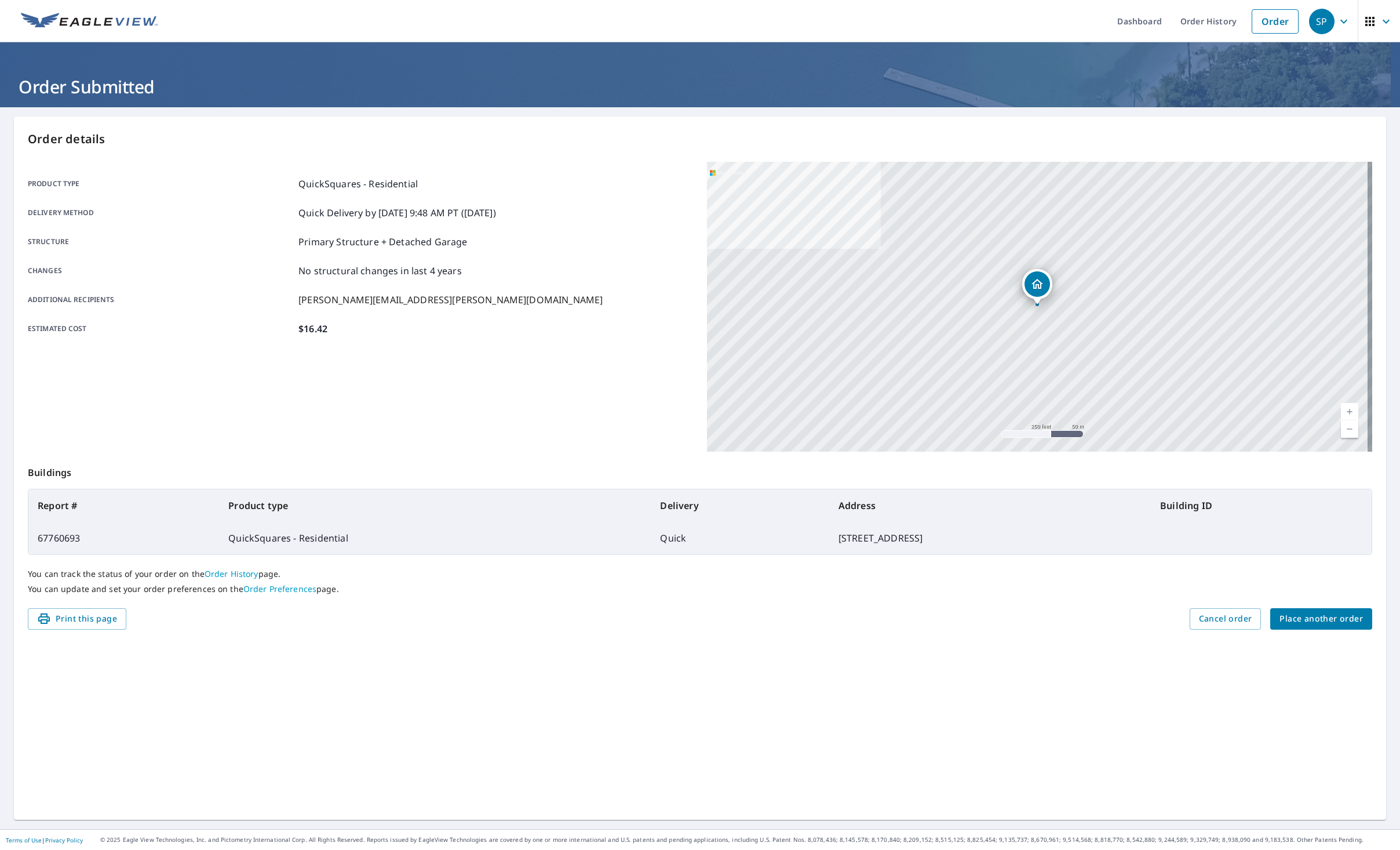
click at [453, 11] on ul "Dashboard Order History Order" at bounding box center [734, 21] width 1140 height 42
click at [227, 402] on div "Product type QuickSquares - Residential Delivery method Quick Delivery by [DATE…" at bounding box center [361, 306] width 666 height 290
